Goal: Complete application form

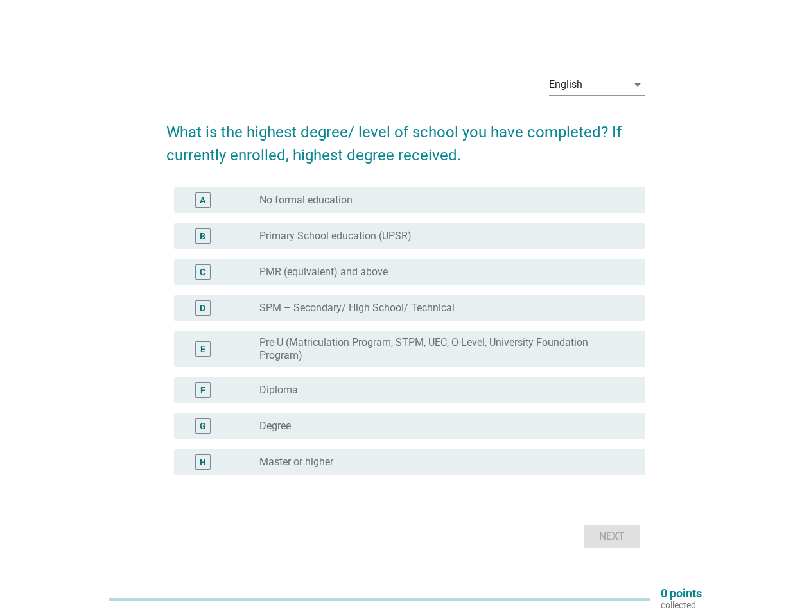
click at [406, 308] on label "SPM – Secondary/ High School/ Technical" at bounding box center [356, 308] width 195 height 13
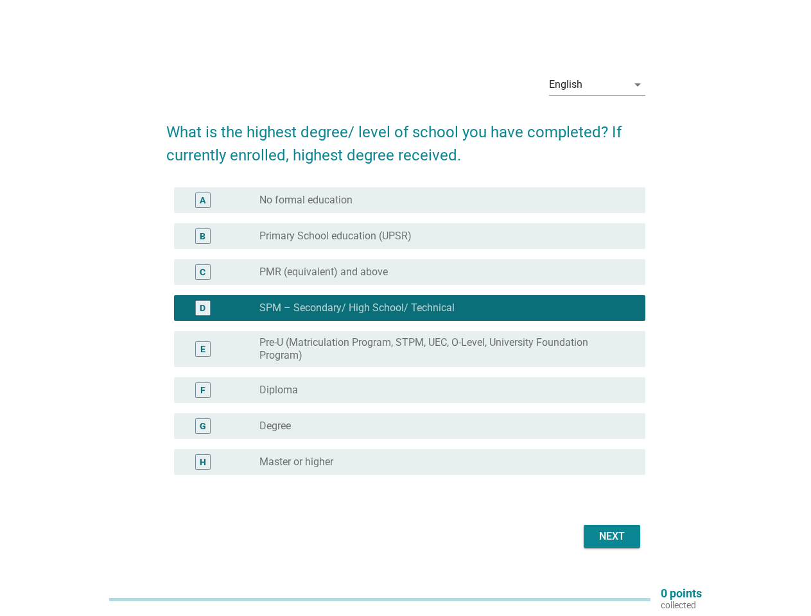
click at [597, 85] on div "English" at bounding box center [588, 84] width 78 height 21
click at [406, 339] on label "Pre-U (Matriculation Program, STPM, UEC, O-Level, University Foundation Program)" at bounding box center [441, 349] width 365 height 26
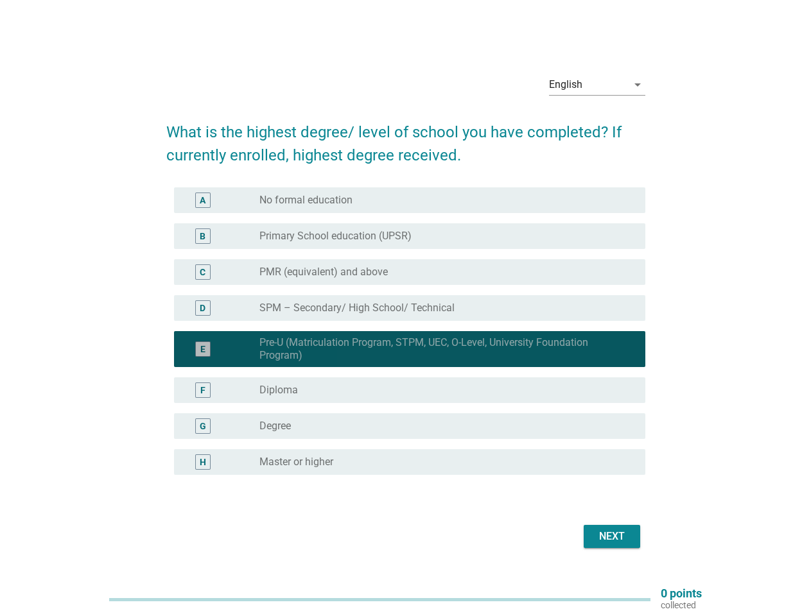
click at [406, 331] on div "E radio_button_checked Pre-U (Matriculation Program, STPM, UEC, O-Level, Univer…" at bounding box center [409, 349] width 471 height 36
click at [409, 200] on div "radio_button_unchecked No formal education" at bounding box center [441, 200] width 365 height 13
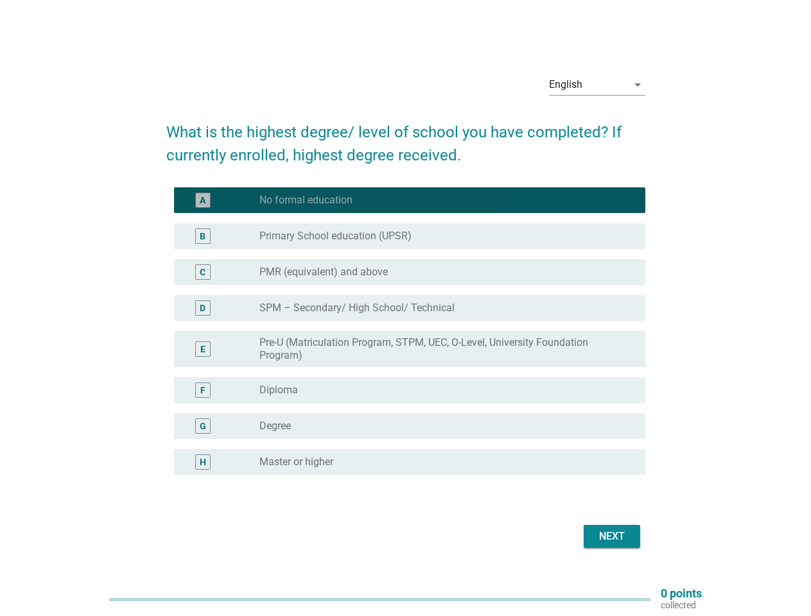
click at [306, 200] on label "No formal education" at bounding box center [305, 200] width 93 height 13
click at [409, 236] on label "Primary School education (UPSR)" at bounding box center [335, 236] width 152 height 13
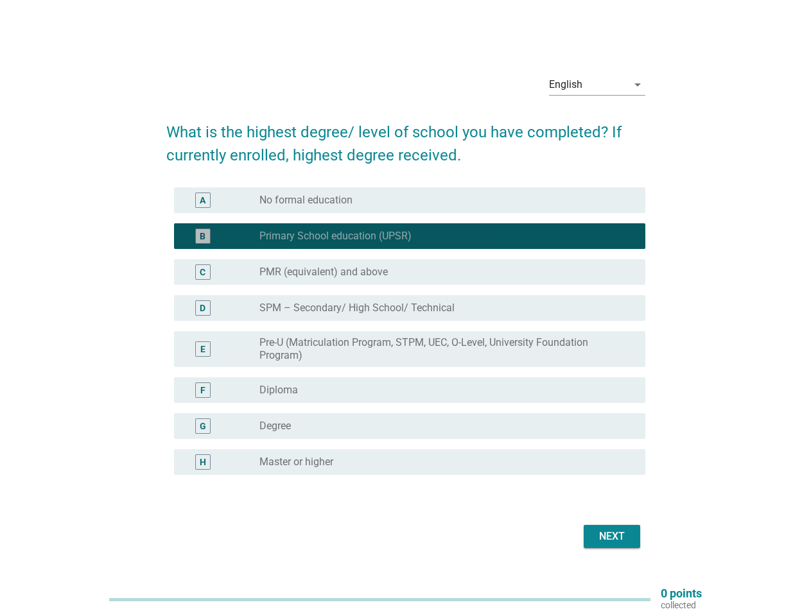
click at [335, 236] on label "Primary School education (UPSR)" at bounding box center [335, 236] width 152 height 13
click at [409, 272] on div "radio_button_unchecked PMR (equivalent) and above" at bounding box center [441, 272] width 365 height 13
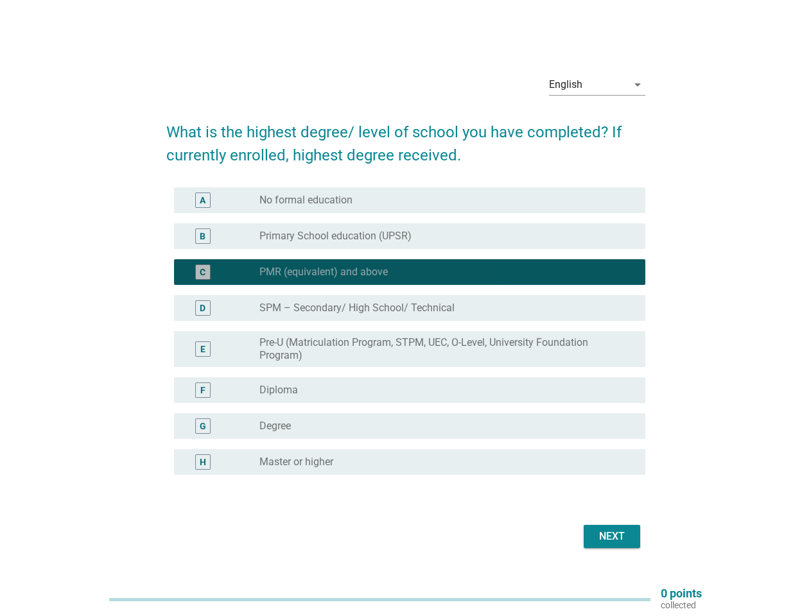
click at [323, 272] on label "PMR (equivalent) and above" at bounding box center [323, 272] width 128 height 13
